Goal: Task Accomplishment & Management: Manage account settings

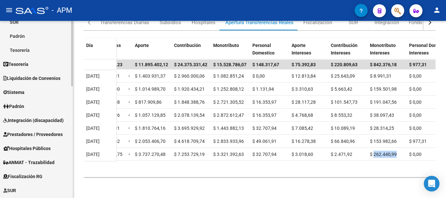
scroll to position [229, 0]
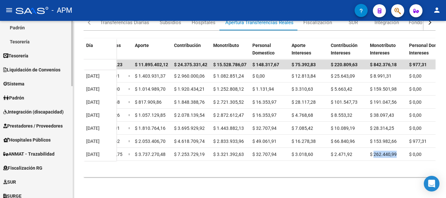
click at [43, 101] on link "Padrón" at bounding box center [36, 98] width 73 height 14
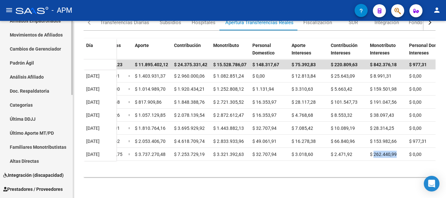
scroll to position [98, 0]
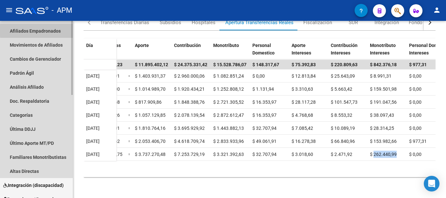
click at [56, 31] on link "Afiliados Empadronados" at bounding box center [36, 31] width 73 height 14
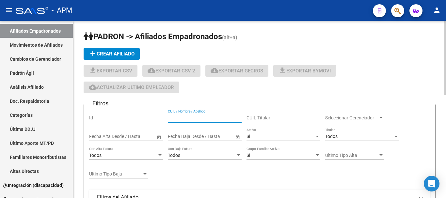
paste input "31169414"
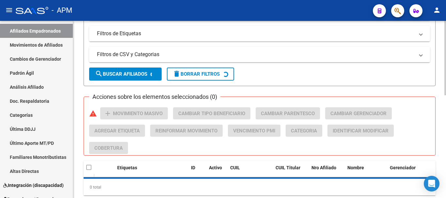
scroll to position [229, 0]
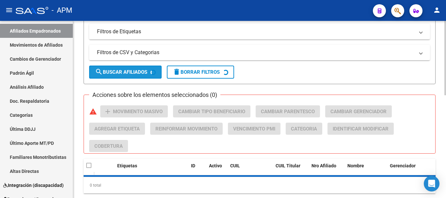
click at [147, 74] on span "search Buscar Afiliados" at bounding box center [121, 72] width 52 height 6
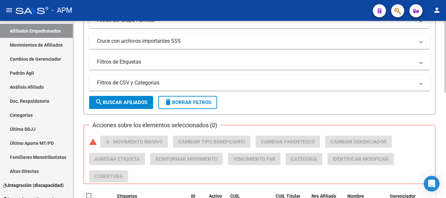
scroll to position [194, 0]
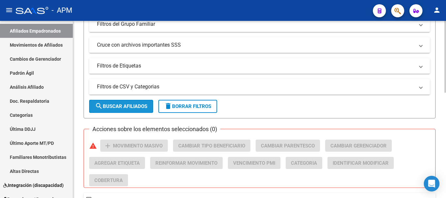
click at [128, 101] on button "search Buscar Afiliados" at bounding box center [121, 106] width 64 height 13
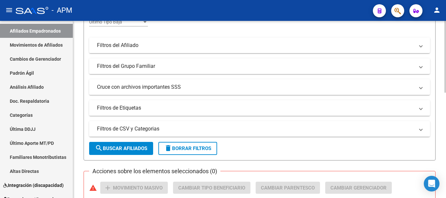
scroll to position [16, 0]
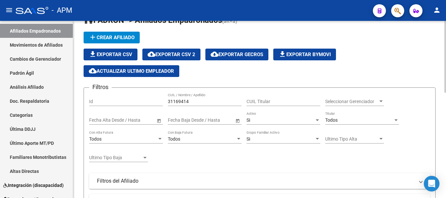
click at [194, 100] on input "31169414" at bounding box center [205, 102] width 74 height 6
type input "3"
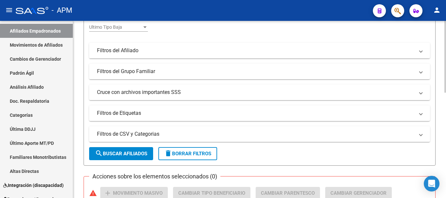
scroll to position [180, 0]
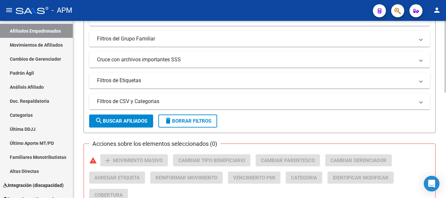
type input "31169414"
click at [145, 123] on span "search Buscar Afiliados" at bounding box center [121, 121] width 52 height 6
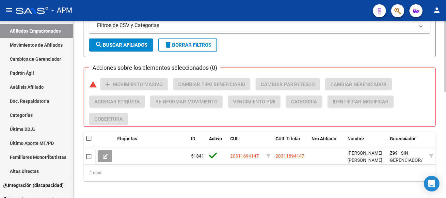
scroll to position [265, 0]
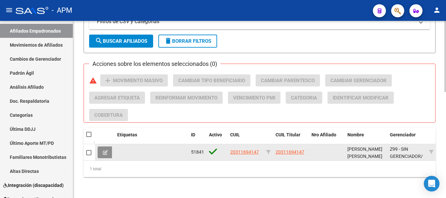
click at [104, 150] on icon at bounding box center [105, 152] width 5 height 5
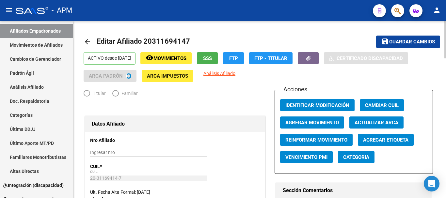
radio input "true"
type input "20-31169414-7"
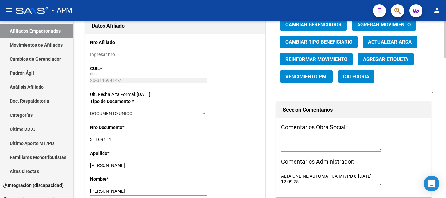
scroll to position [65, 0]
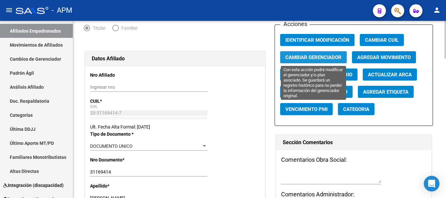
click at [321, 58] on span "Cambiar Gerenciador" at bounding box center [314, 58] width 56 height 6
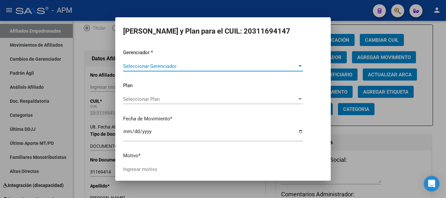
click at [281, 65] on span "Seleccionar Gerenciador" at bounding box center [210, 66] width 174 height 6
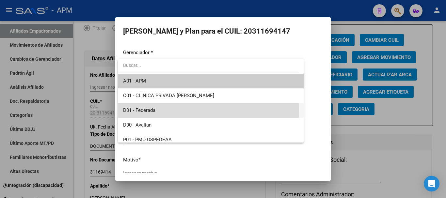
click at [179, 110] on span "D01 - Federada" at bounding box center [210, 110] width 175 height 15
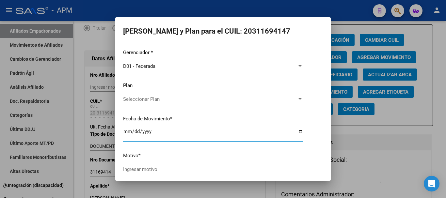
click at [126, 133] on input "[DATE]" at bounding box center [213, 134] width 180 height 10
type input "[DATE]"
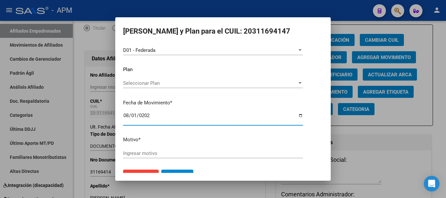
scroll to position [30, 0]
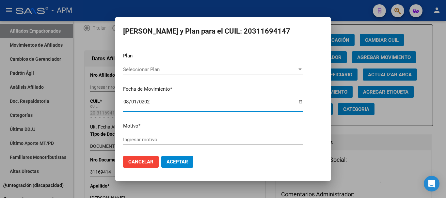
click at [171, 142] on input "Ingresar motivo" at bounding box center [213, 140] width 180 height 6
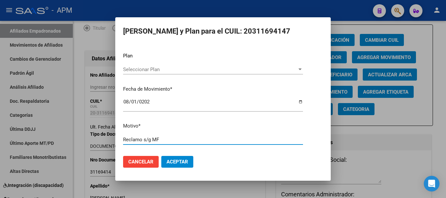
type input "Reclamo s/g MF"
click at [299, 69] on div at bounding box center [300, 70] width 3 height 2
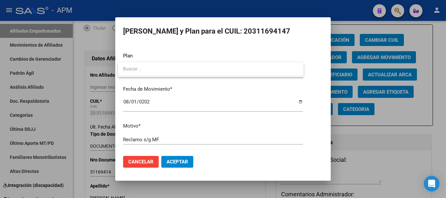
click at [312, 83] on div at bounding box center [223, 99] width 446 height 198
click at [182, 163] on span "Aceptar" at bounding box center [178, 162] width 22 height 6
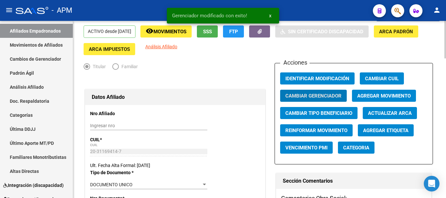
scroll to position [0, 0]
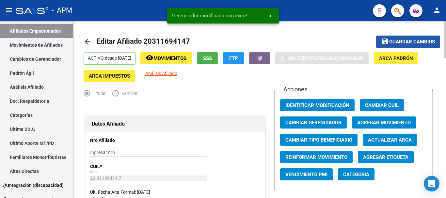
click at [408, 41] on span "Guardar cambios" at bounding box center [413, 42] width 46 height 6
